Goal: Navigation & Orientation: Find specific page/section

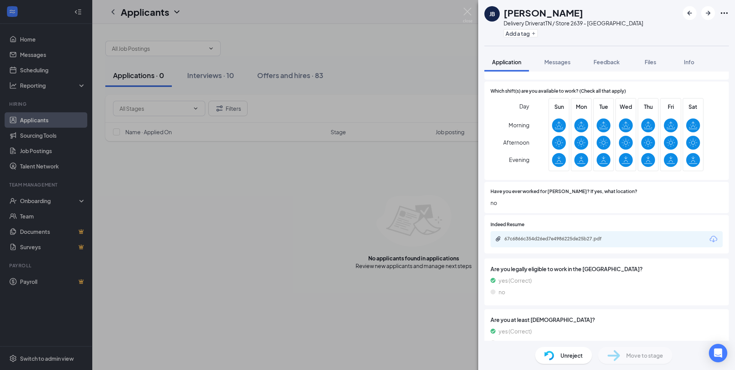
scroll to position [231, 0]
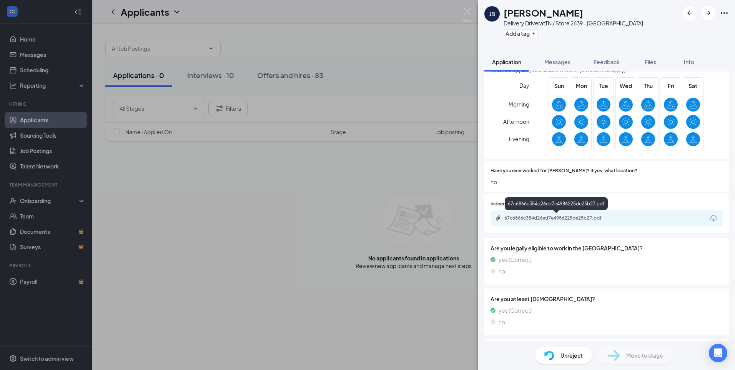
click at [543, 215] on div "67c6866c354d26ed7e4986225de25b27.pdf" at bounding box center [558, 218] width 108 height 6
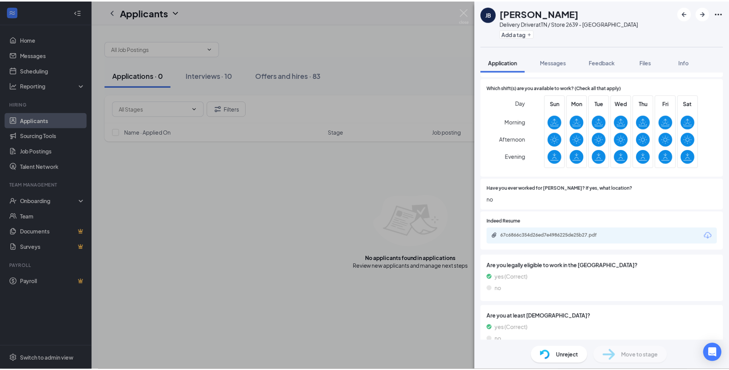
scroll to position [329, 0]
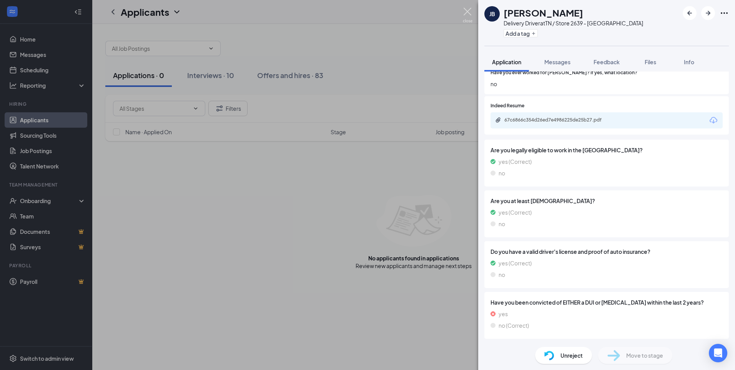
click at [464, 15] on img at bounding box center [468, 15] width 10 height 15
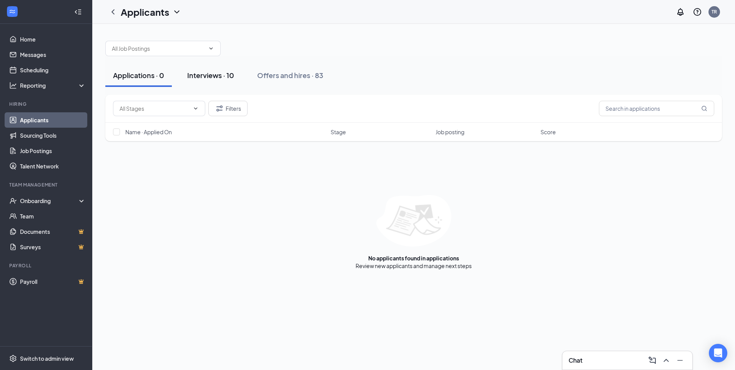
click at [202, 70] on button "Interviews · 10" at bounding box center [210, 75] width 62 height 23
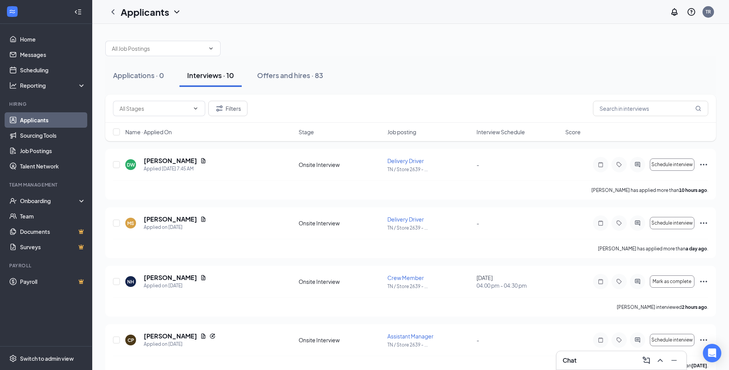
click at [12, 11] on icon "WorkstreamLogo" at bounding box center [12, 11] width 5 height 3
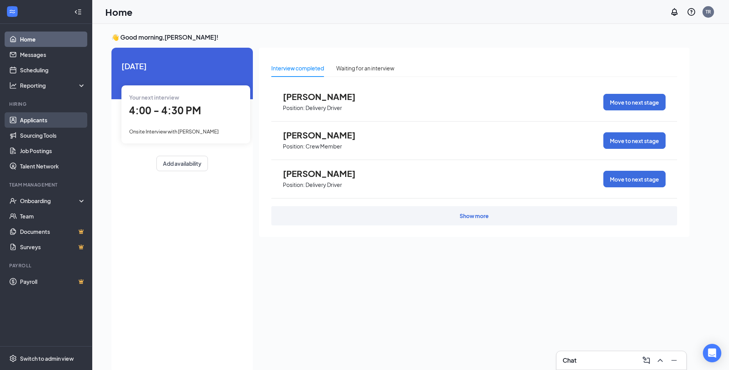
click at [37, 118] on link "Applicants" at bounding box center [53, 119] width 66 height 15
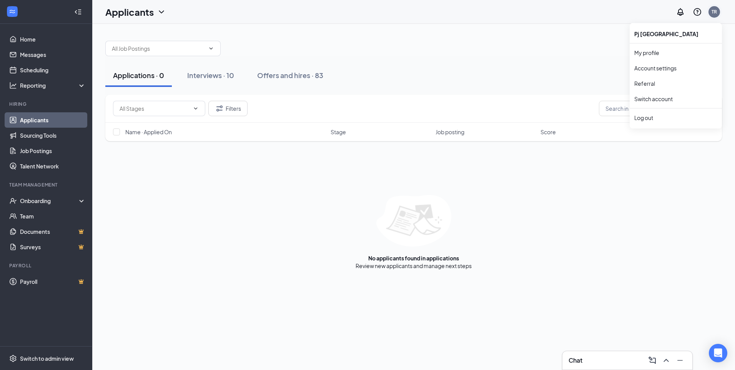
click at [715, 14] on div "TR" at bounding box center [713, 11] width 5 height 7
click at [650, 56] on link "My profile" at bounding box center [675, 53] width 83 height 8
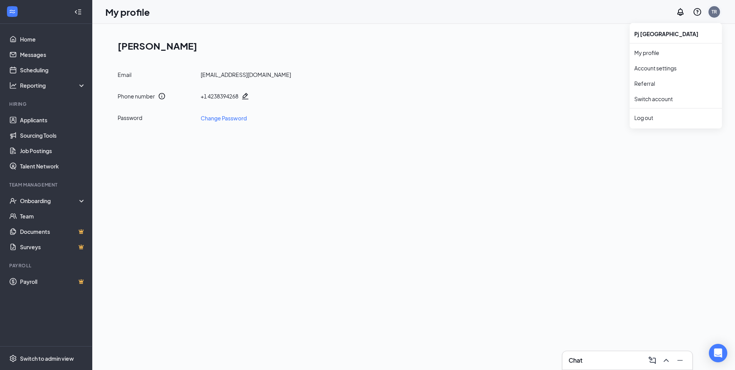
click at [718, 9] on div "TR" at bounding box center [714, 12] width 12 height 12
click at [667, 64] on link "Account settings" at bounding box center [675, 68] width 83 height 8
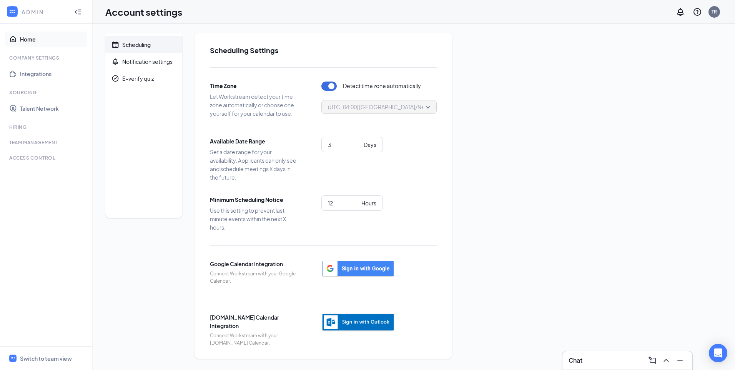
click at [31, 40] on link "Home" at bounding box center [53, 39] width 66 height 15
